Goal: Complete application form: Complete application form

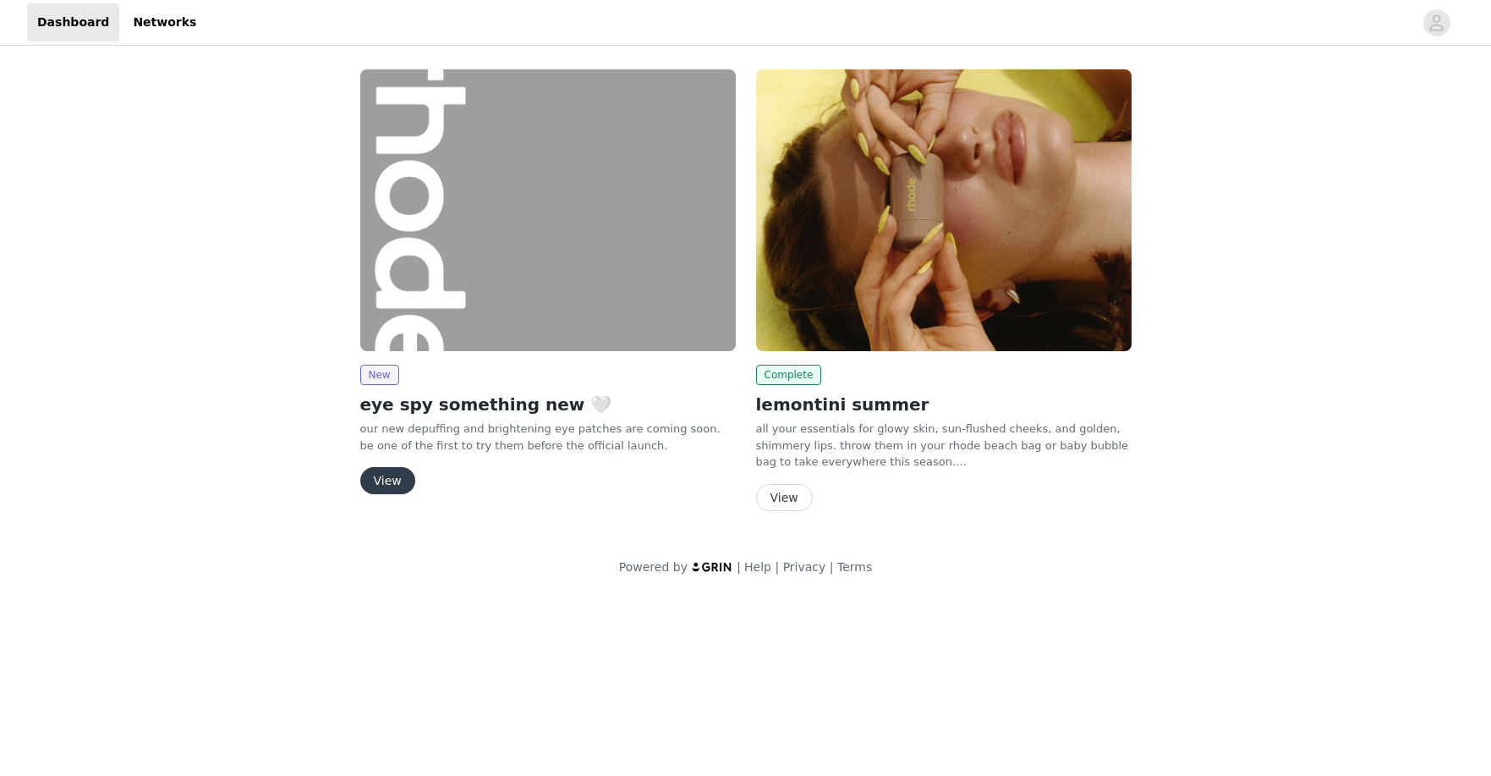
click at [386, 477] on button "View" at bounding box center [387, 480] width 55 height 27
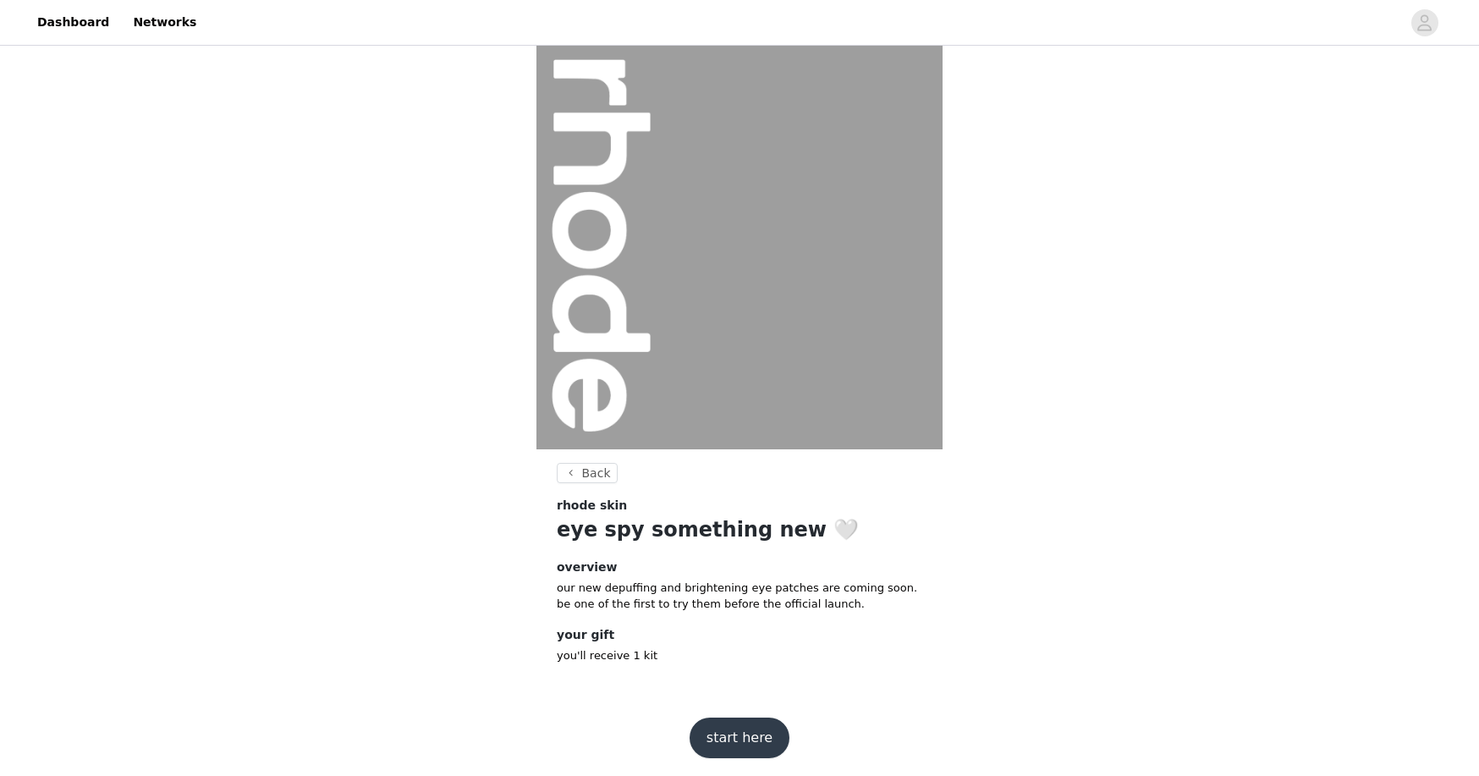
scroll to position [9, 0]
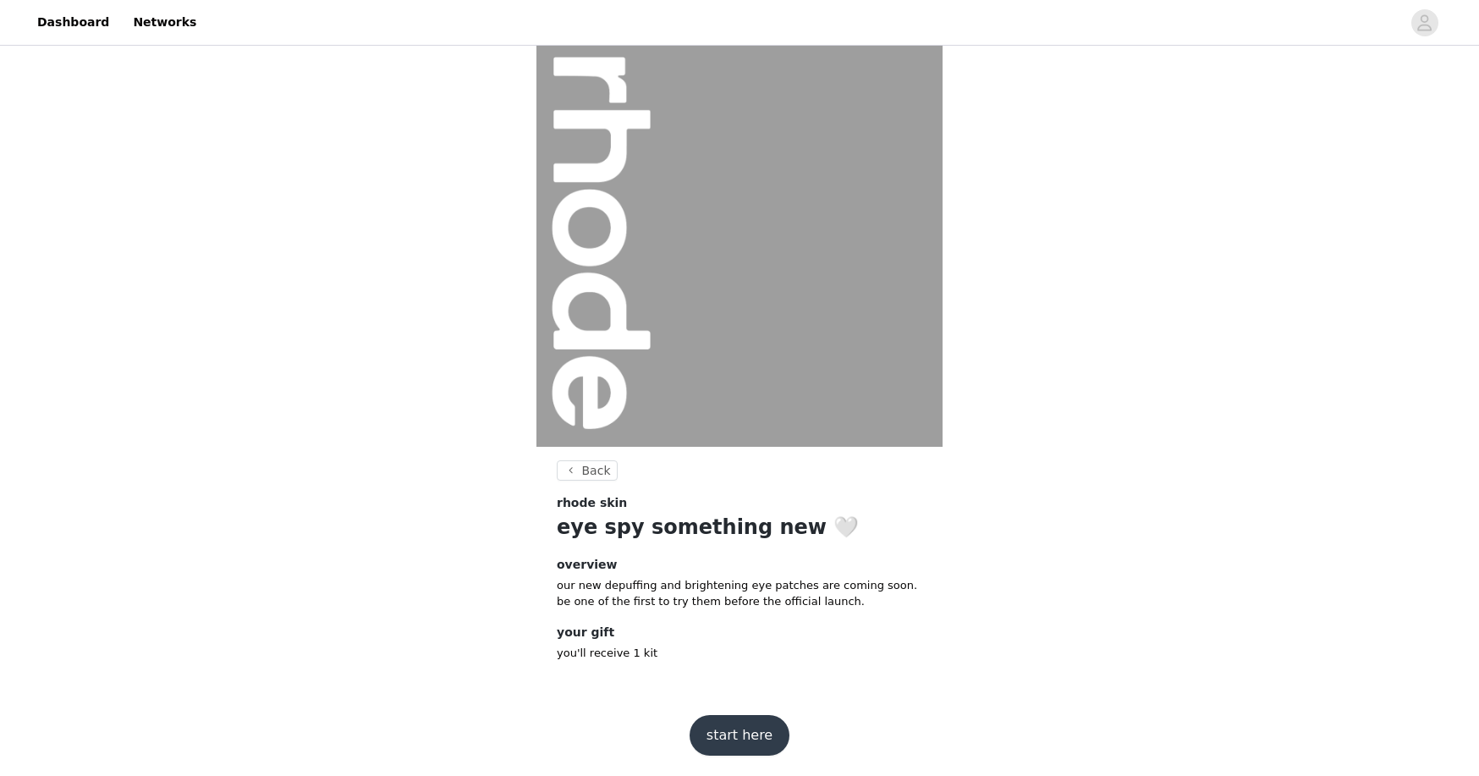
click at [757, 742] on button "start here" at bounding box center [739, 735] width 100 height 41
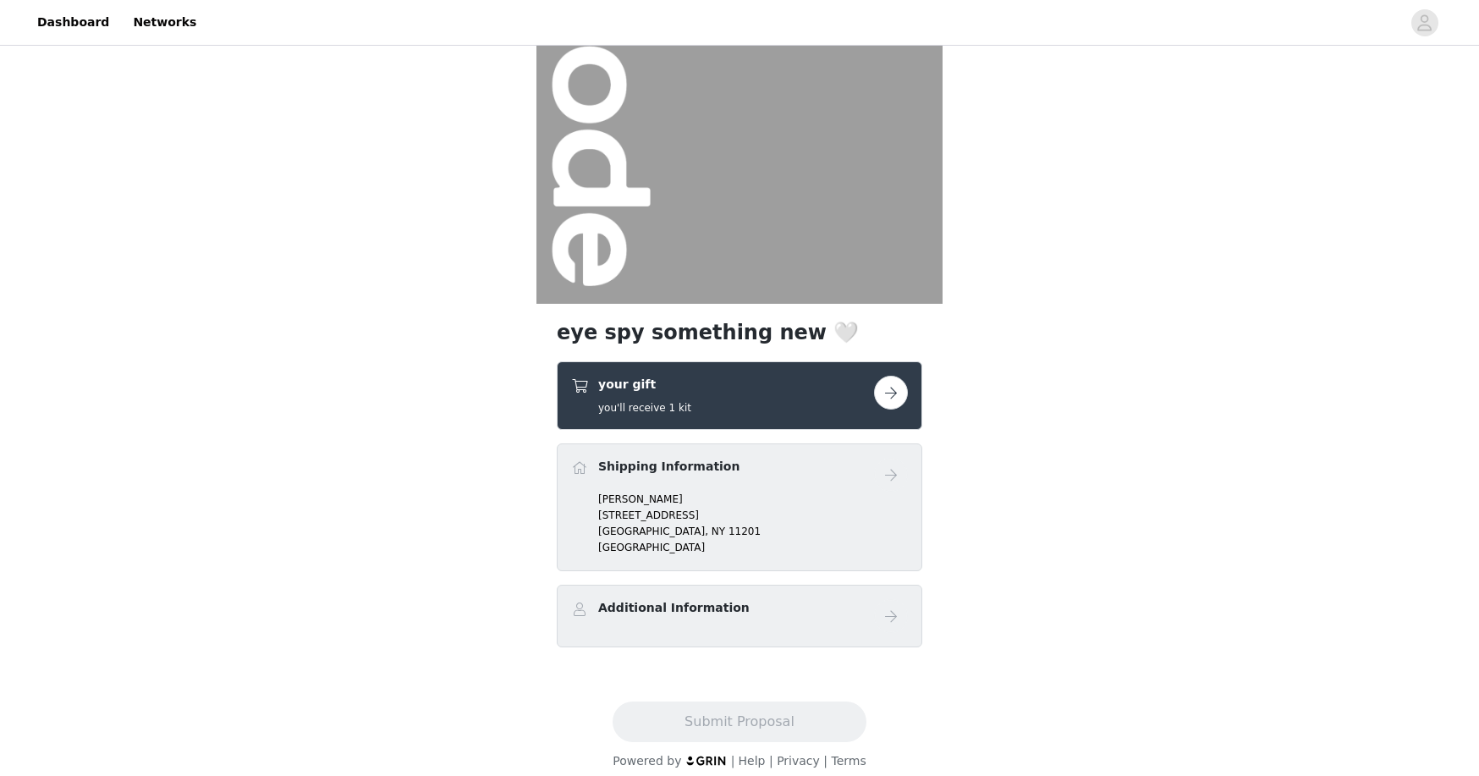
scroll to position [167, 0]
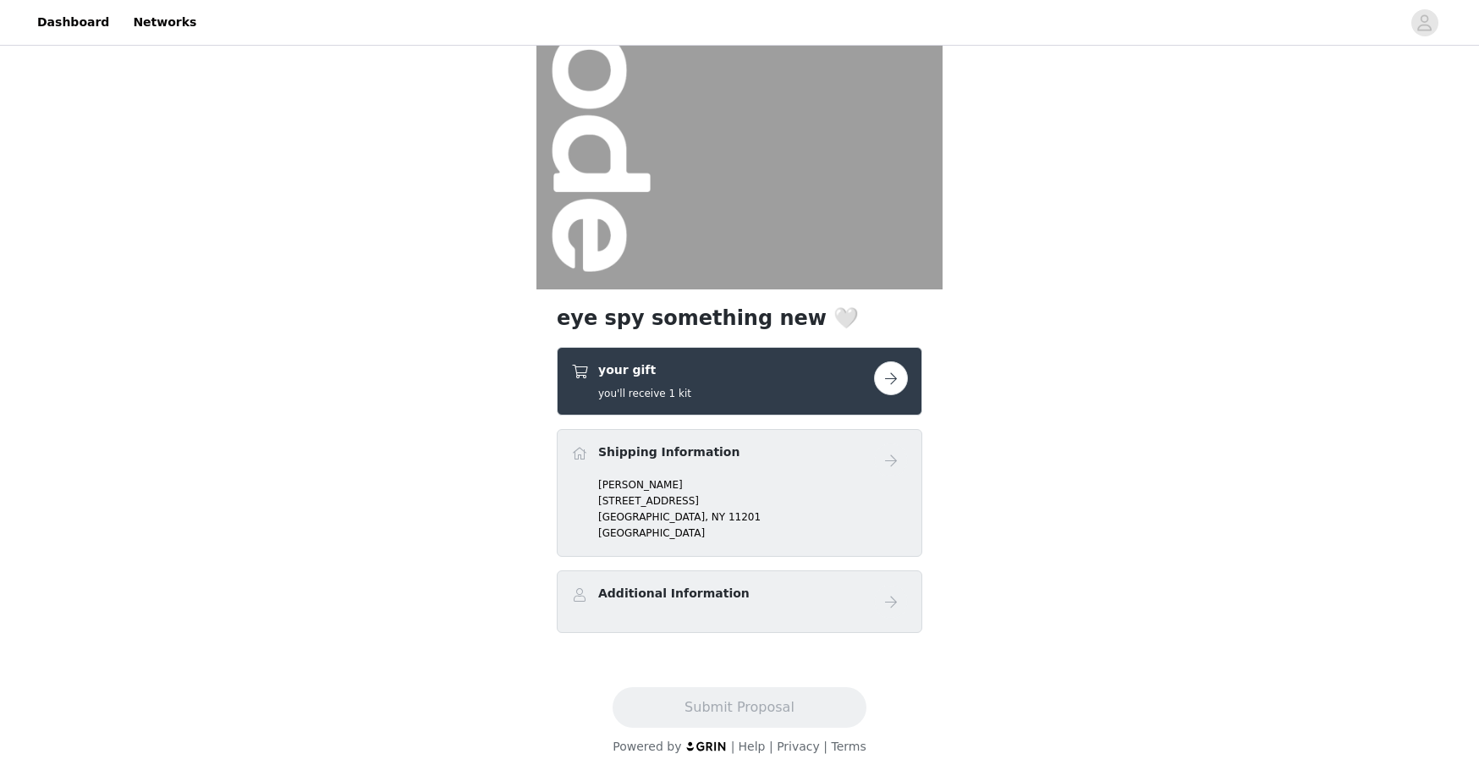
click at [892, 388] on button "button" at bounding box center [891, 378] width 34 height 34
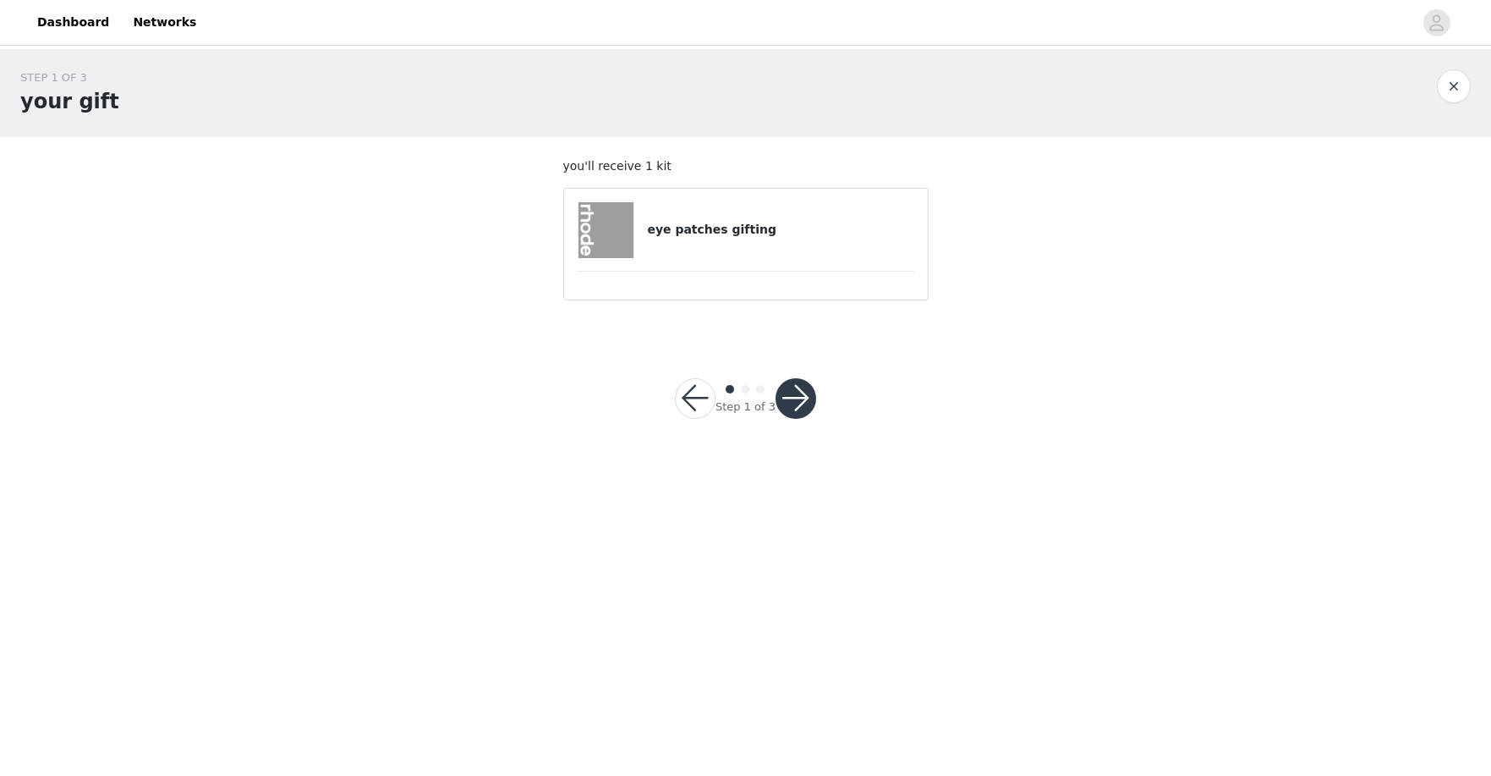
click at [798, 398] on button "button" at bounding box center [796, 398] width 41 height 41
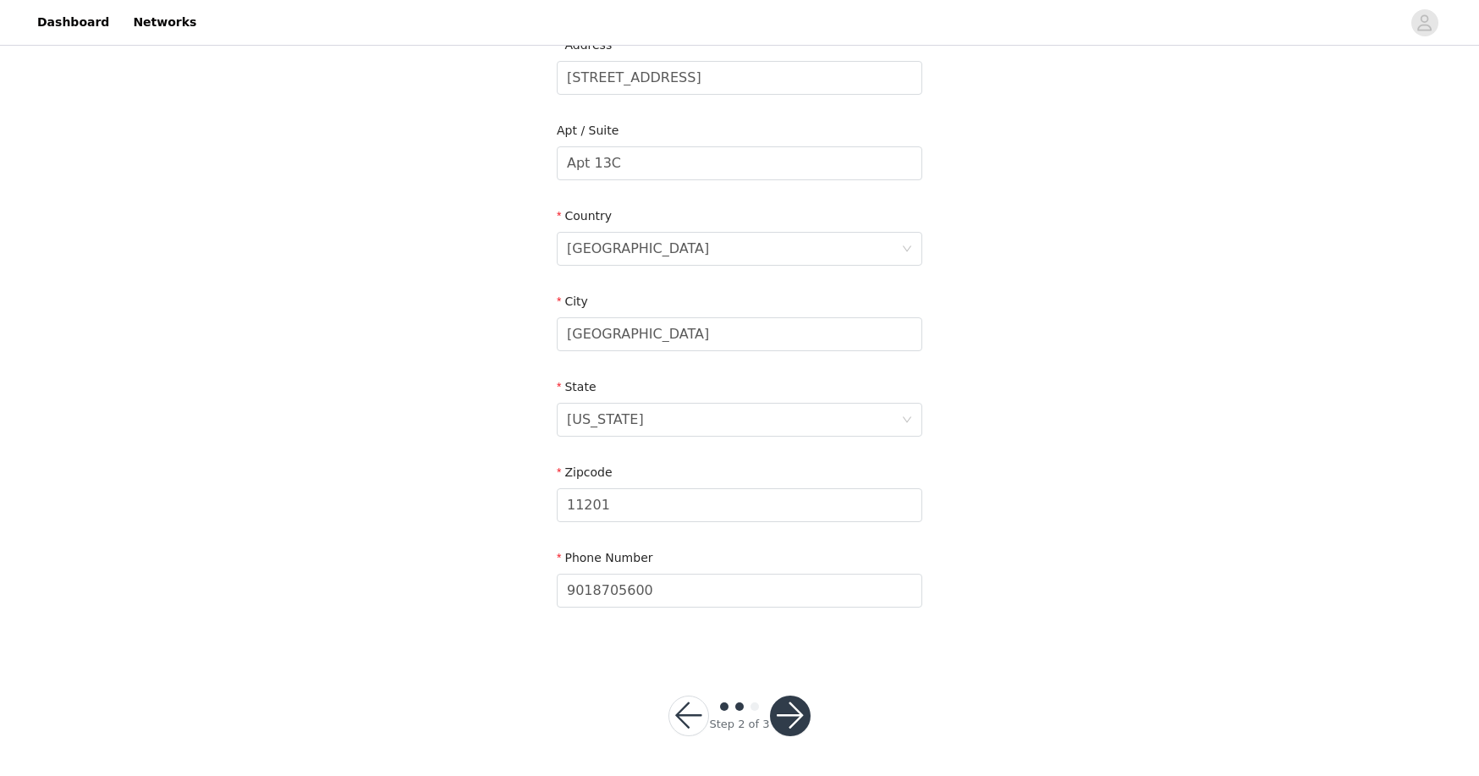
scroll to position [378, 0]
click at [819, 716] on div "Step 2 of 3" at bounding box center [739, 714] width 182 height 81
click at [805, 719] on button "button" at bounding box center [790, 715] width 41 height 41
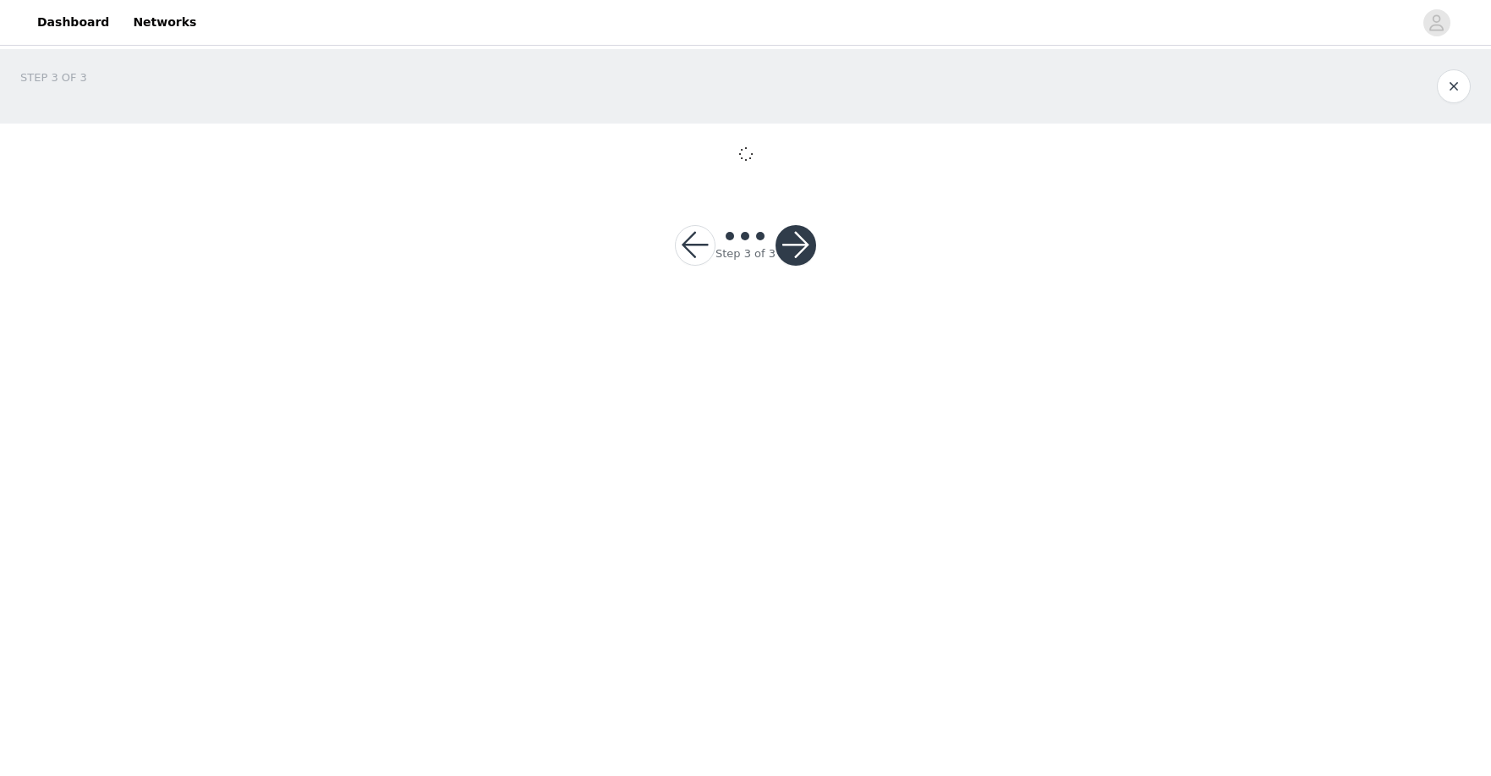
click at [793, 717] on body "Dashboard Networks STEP 3 OF 3 Step 3 of 3" at bounding box center [745, 388] width 1491 height 776
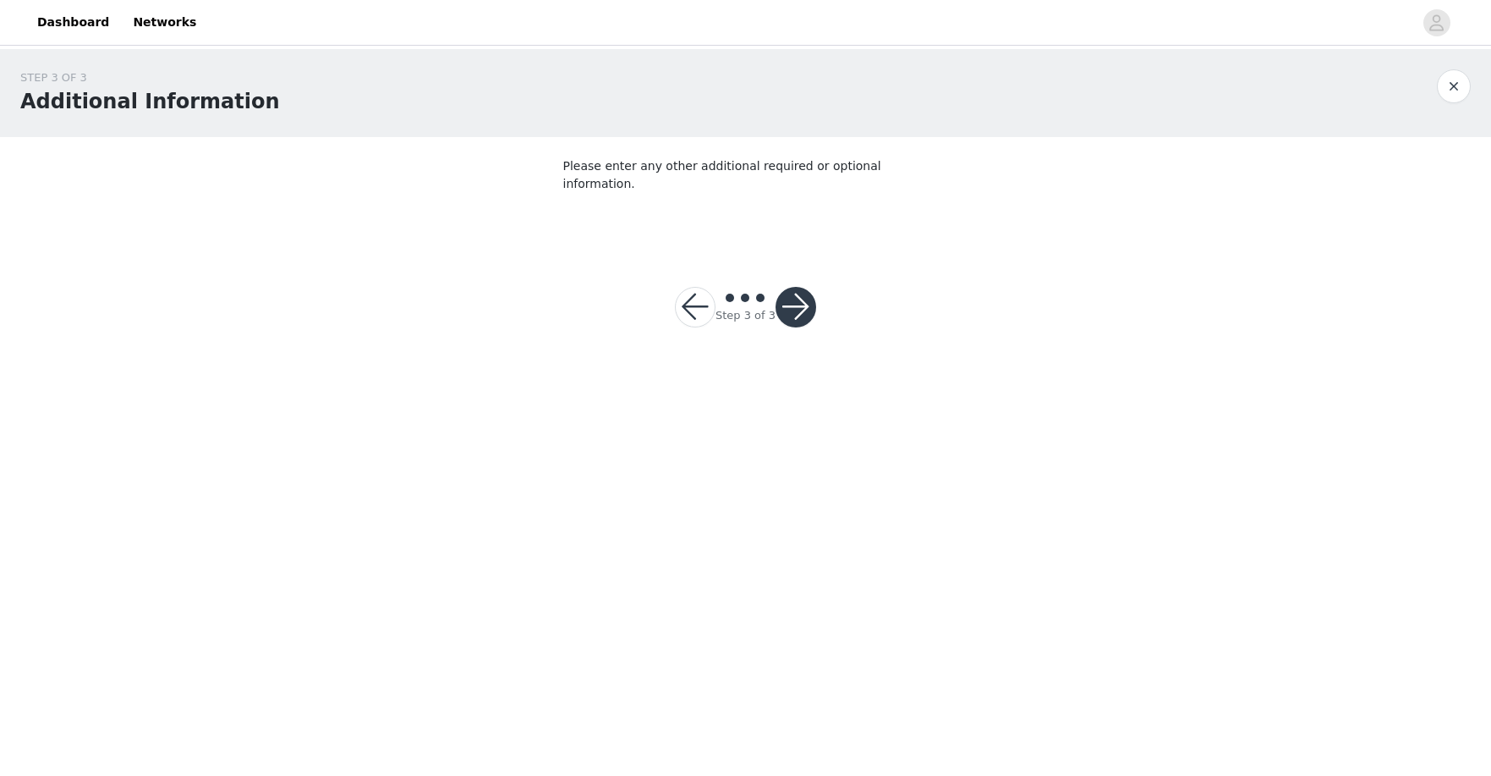
click at [799, 287] on button "button" at bounding box center [796, 307] width 41 height 41
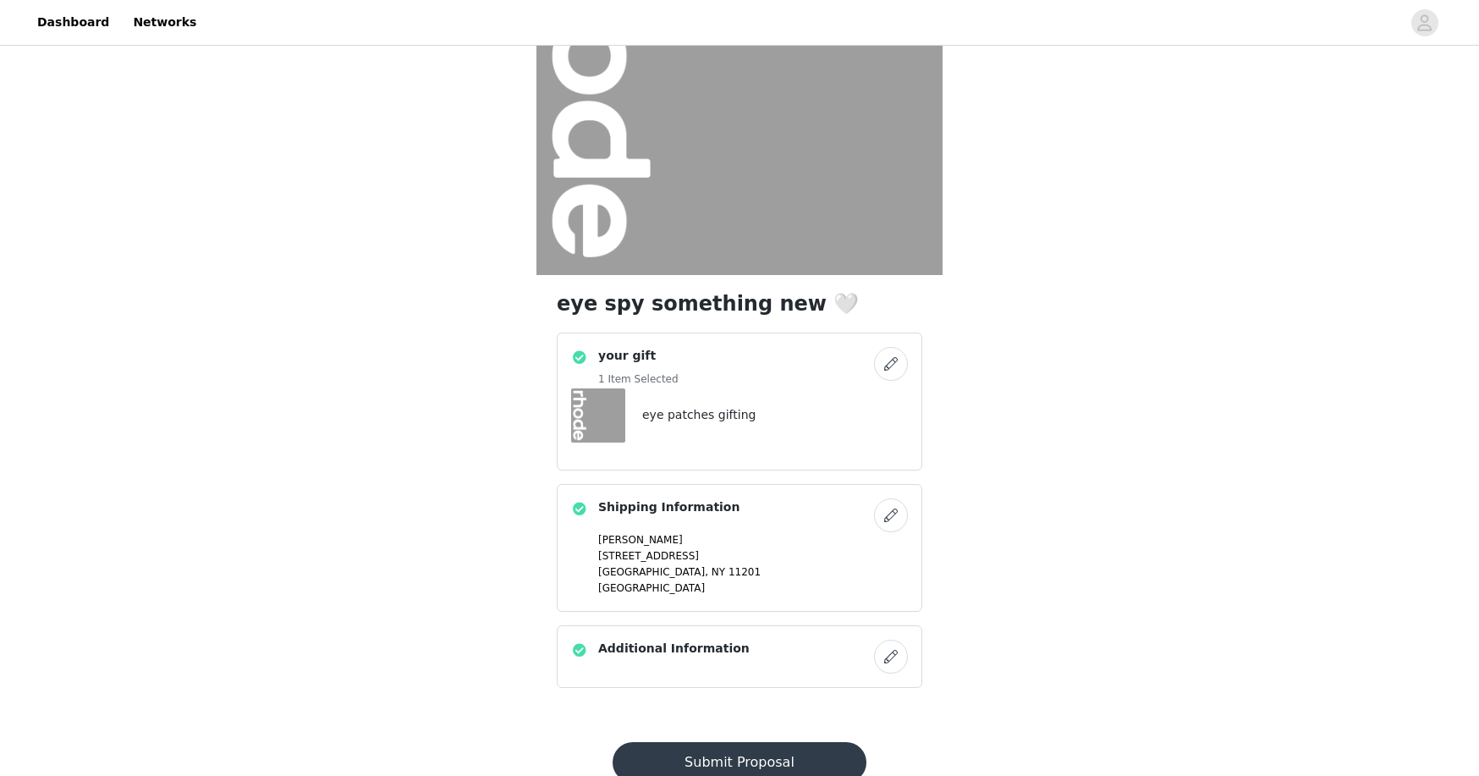
scroll to position [236, 0]
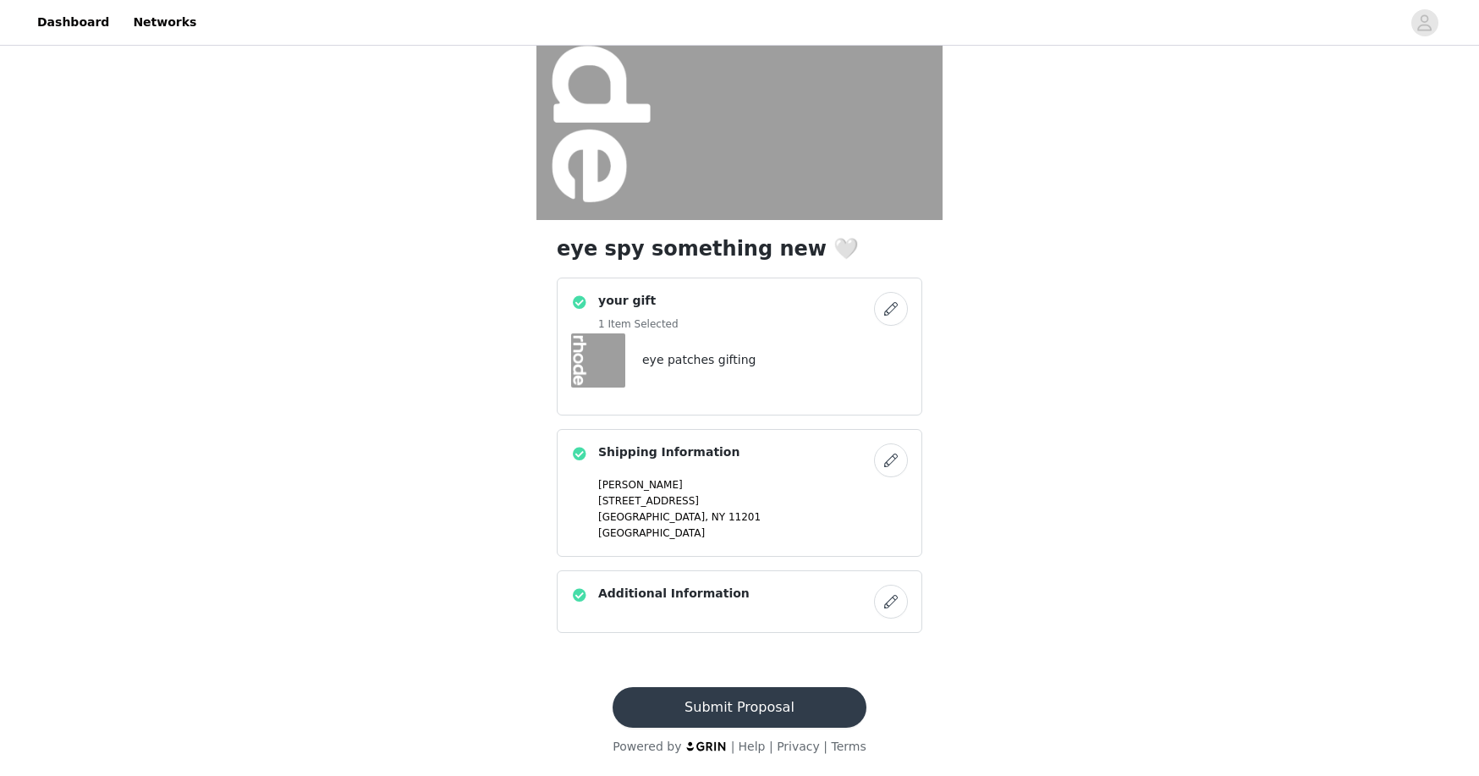
click at [742, 702] on button "Submit Proposal" at bounding box center [738, 707] width 253 height 41
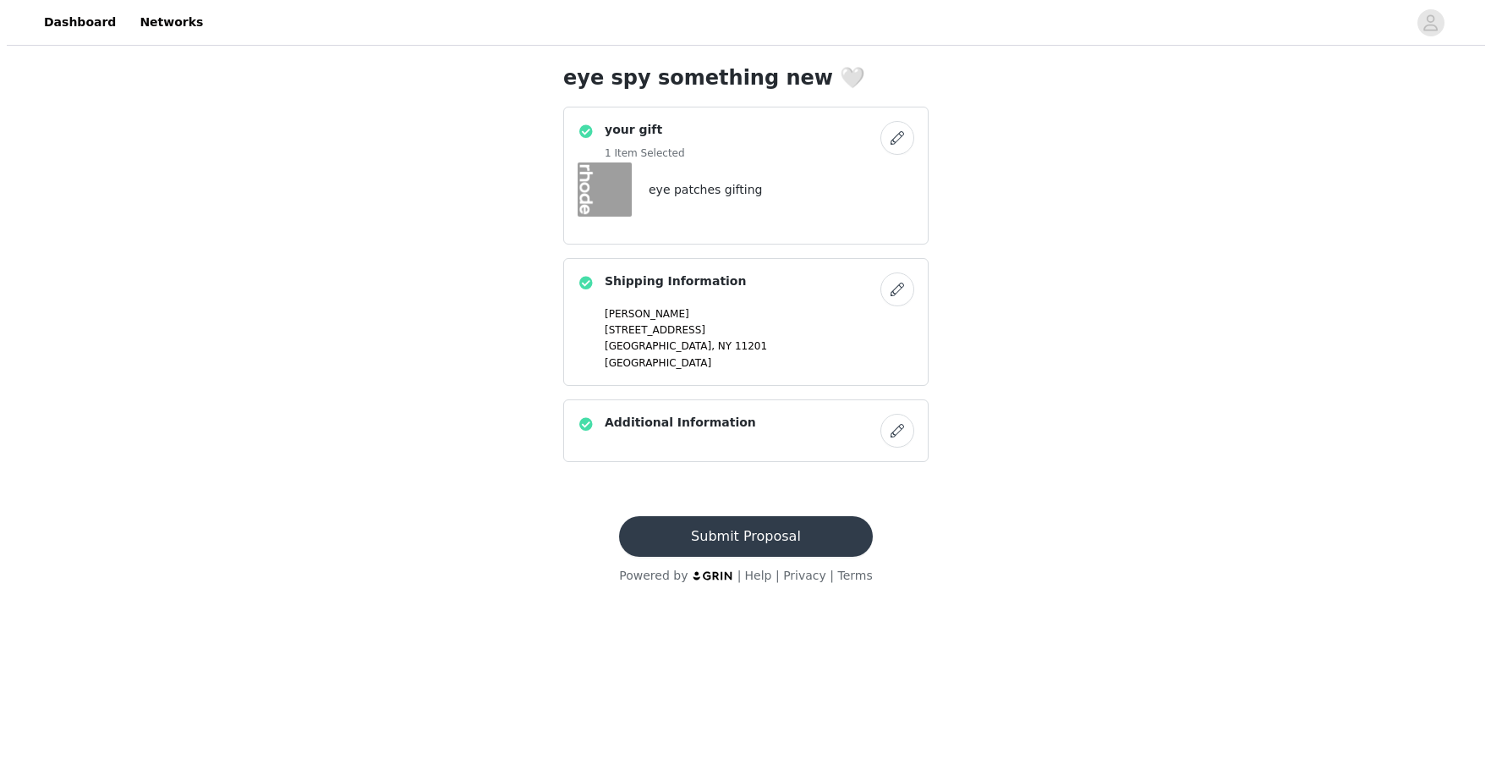
scroll to position [0, 0]
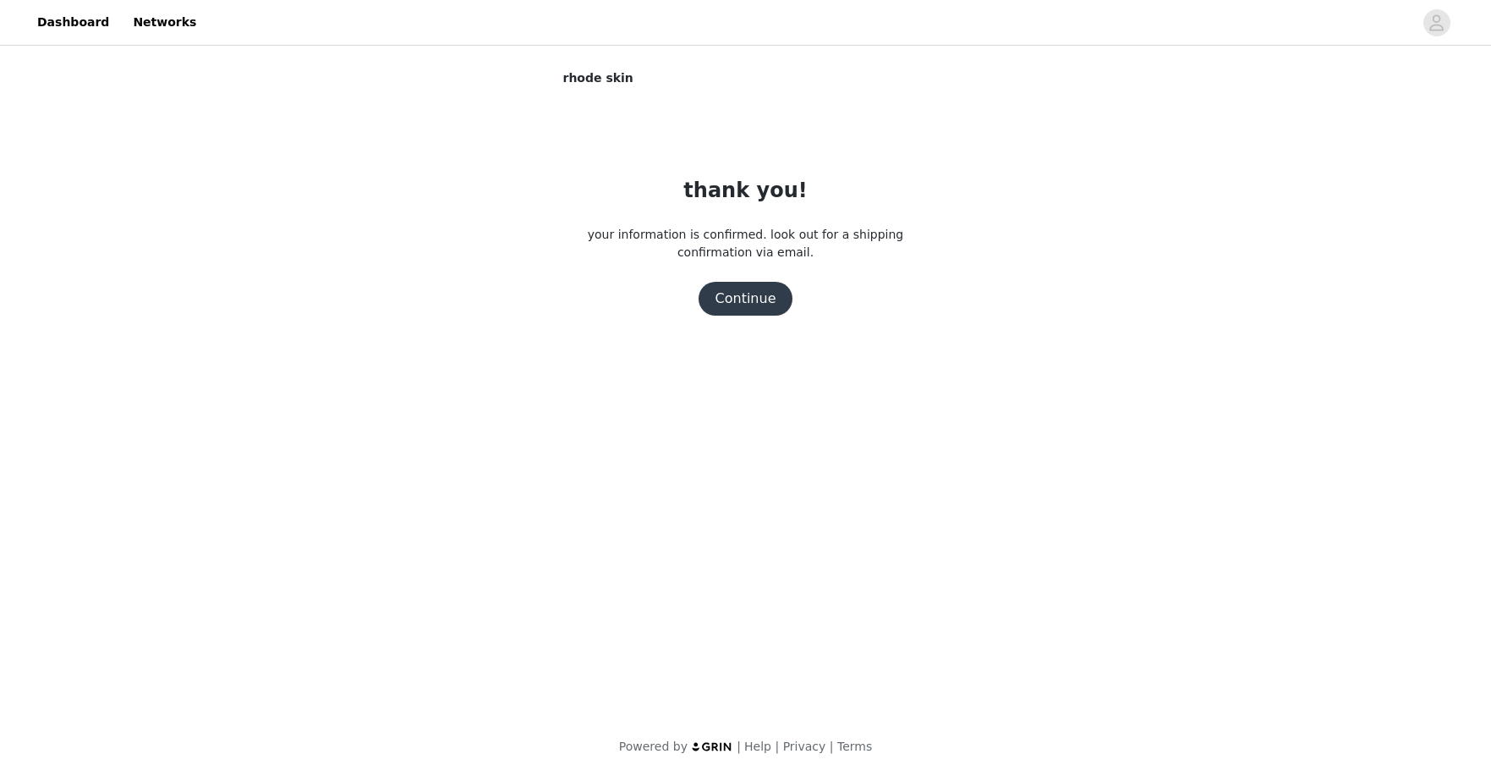
click at [727, 294] on button "Continue" at bounding box center [746, 299] width 95 height 34
